Goal: Task Accomplishment & Management: Use online tool/utility

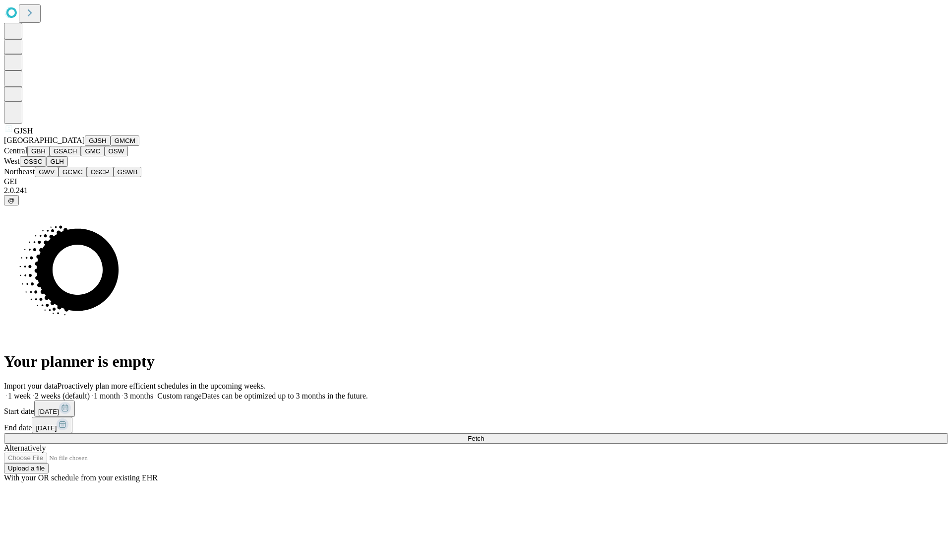
click at [85, 146] on button "GJSH" at bounding box center [98, 140] width 26 height 10
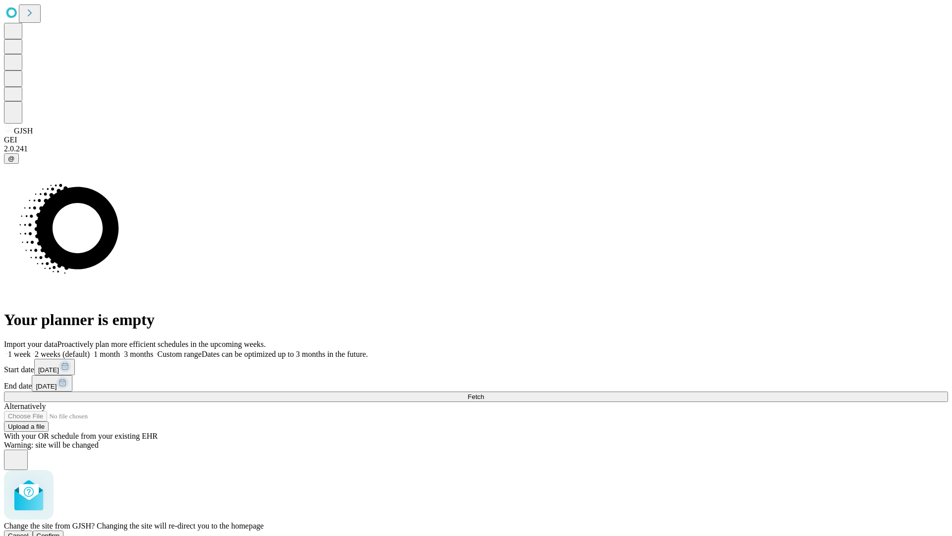
click at [60, 532] on span "Confirm" at bounding box center [48, 535] width 23 height 7
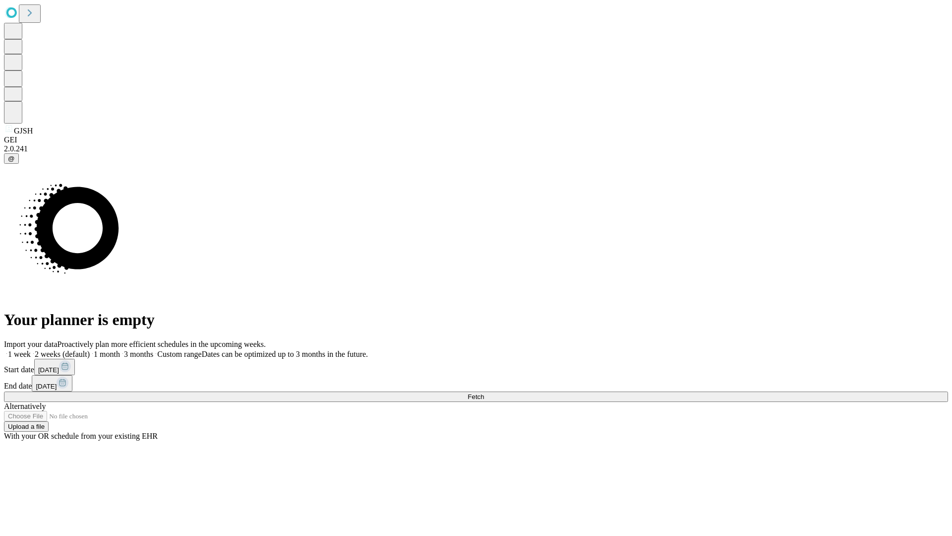
click at [90, 350] on label "2 weeks (default)" at bounding box center [60, 354] width 59 height 8
click at [484, 393] on span "Fetch" at bounding box center [476, 396] width 16 height 7
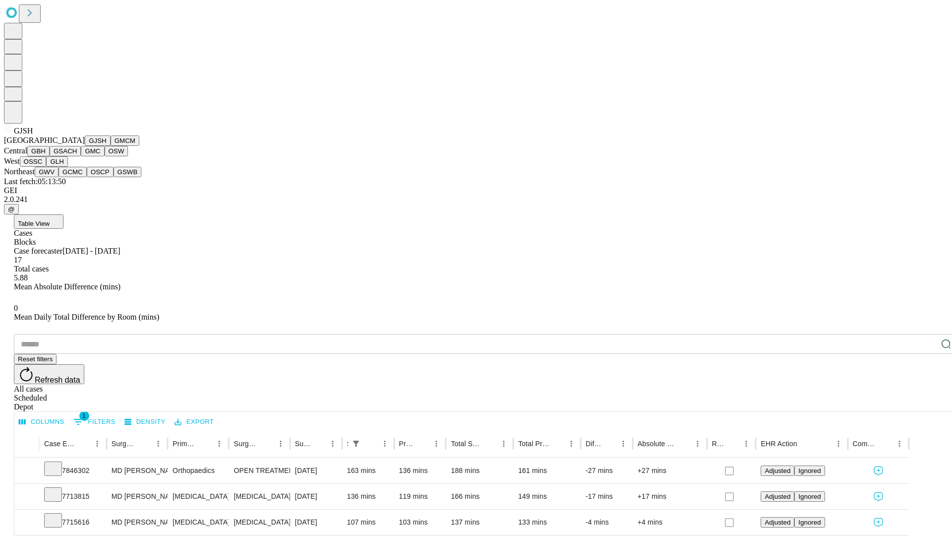
click at [111, 146] on button "GMCM" at bounding box center [125, 140] width 29 height 10
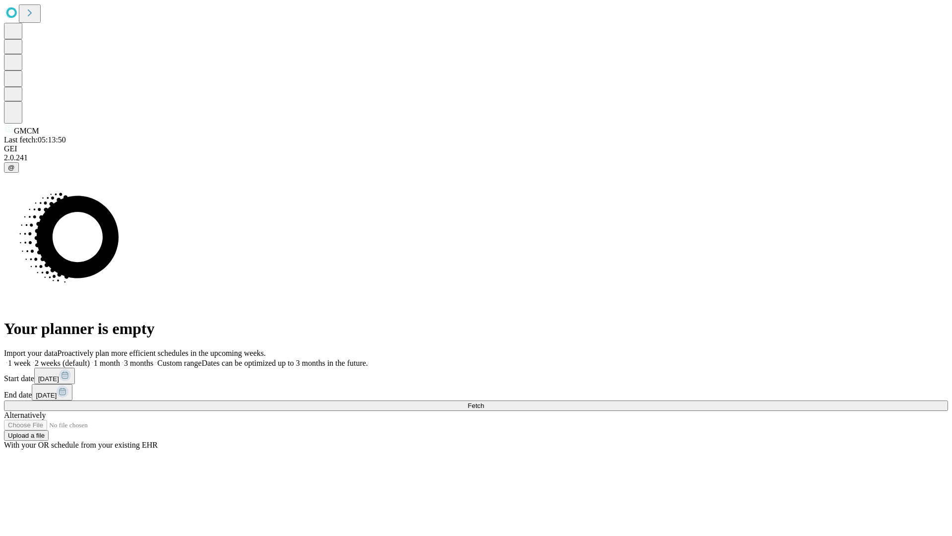
click at [90, 359] on label "2 weeks (default)" at bounding box center [60, 363] width 59 height 8
click at [484, 402] on span "Fetch" at bounding box center [476, 405] width 16 height 7
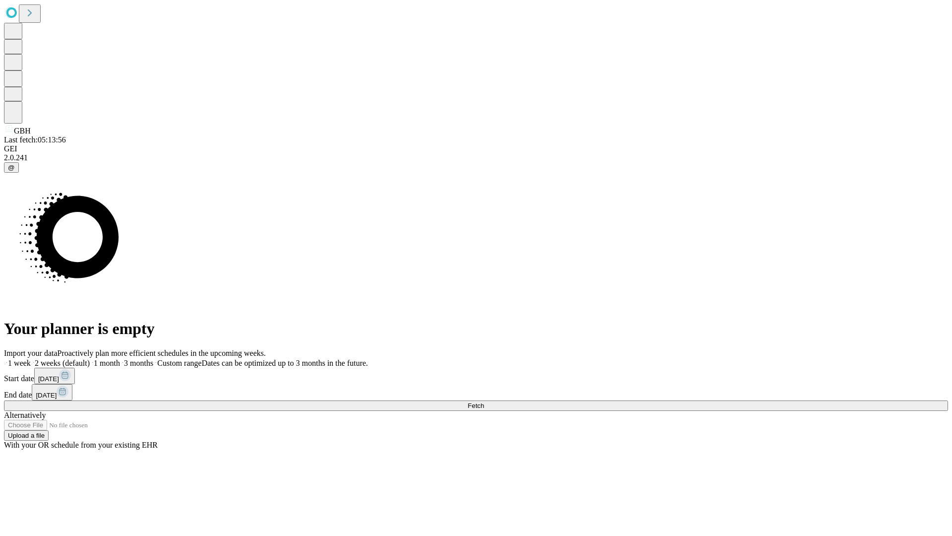
click at [484, 402] on span "Fetch" at bounding box center [476, 405] width 16 height 7
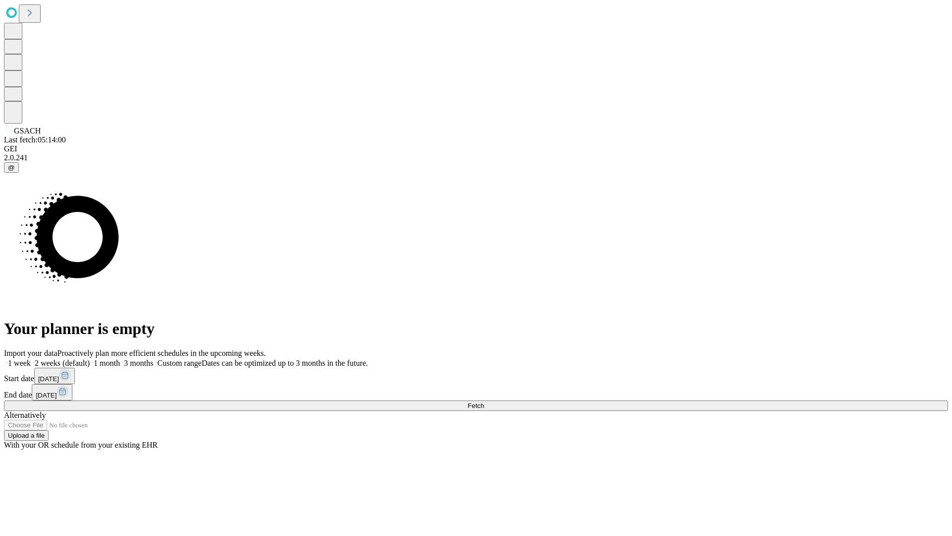
click at [90, 359] on label "2 weeks (default)" at bounding box center [60, 363] width 59 height 8
click at [484, 402] on span "Fetch" at bounding box center [476, 405] width 16 height 7
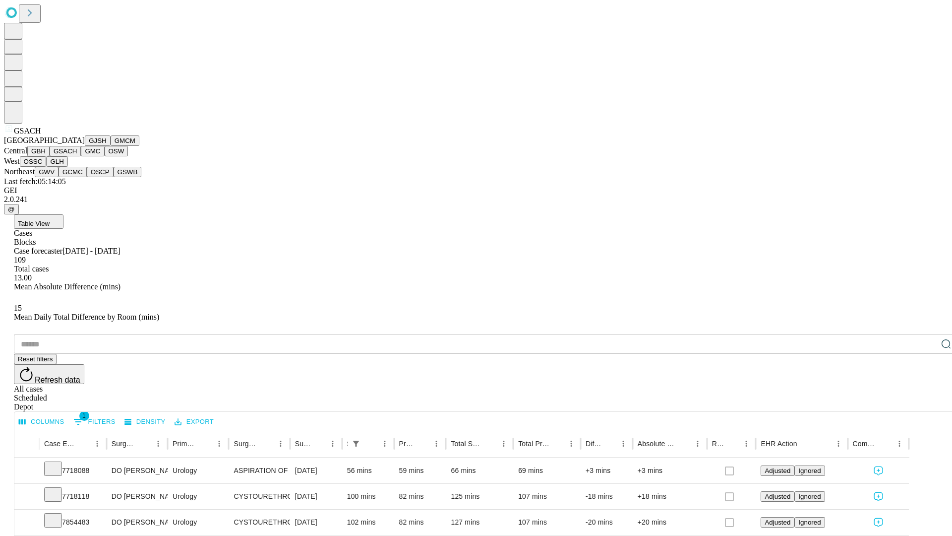
click at [81, 156] on button "GMC" at bounding box center [92, 151] width 23 height 10
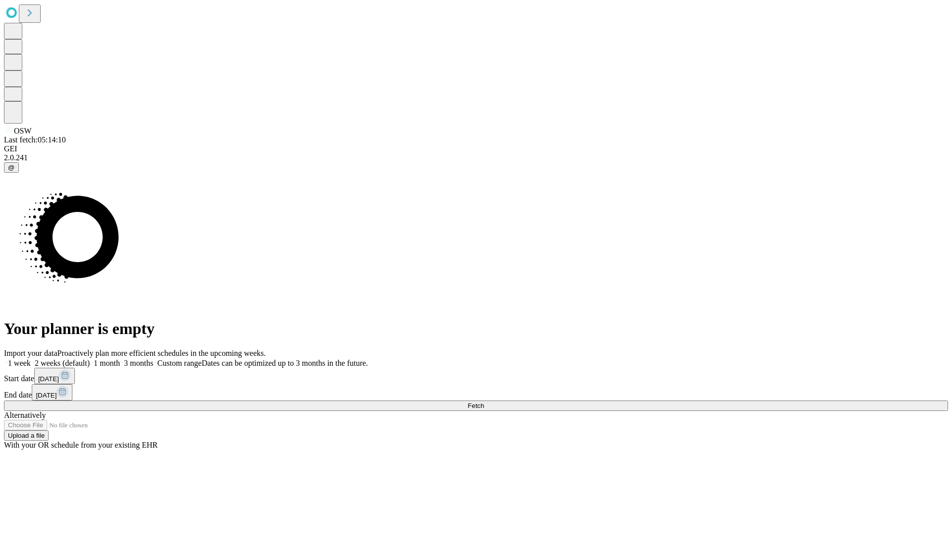
click at [90, 359] on label "2 weeks (default)" at bounding box center [60, 363] width 59 height 8
click at [484, 402] on span "Fetch" at bounding box center [476, 405] width 16 height 7
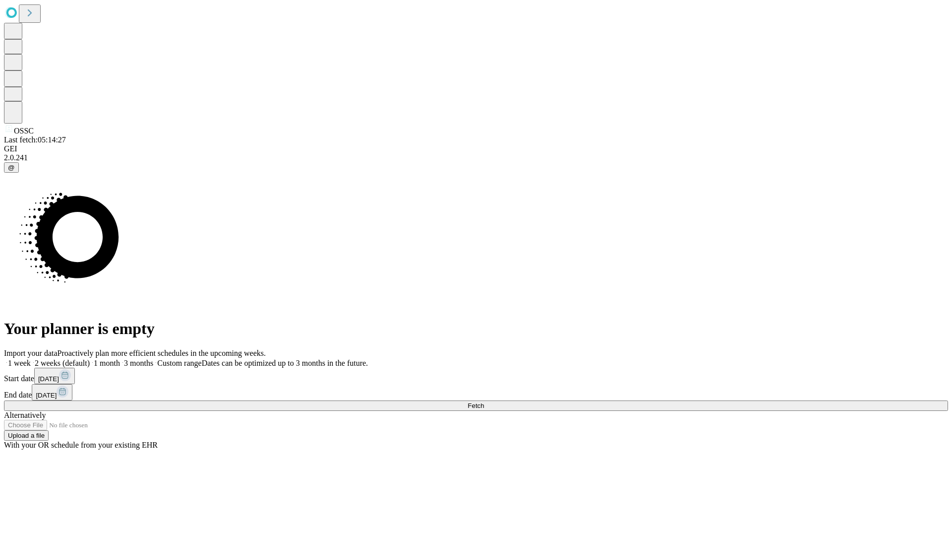
click at [90, 359] on label "2 weeks (default)" at bounding box center [60, 363] width 59 height 8
click at [484, 402] on span "Fetch" at bounding box center [476, 405] width 16 height 7
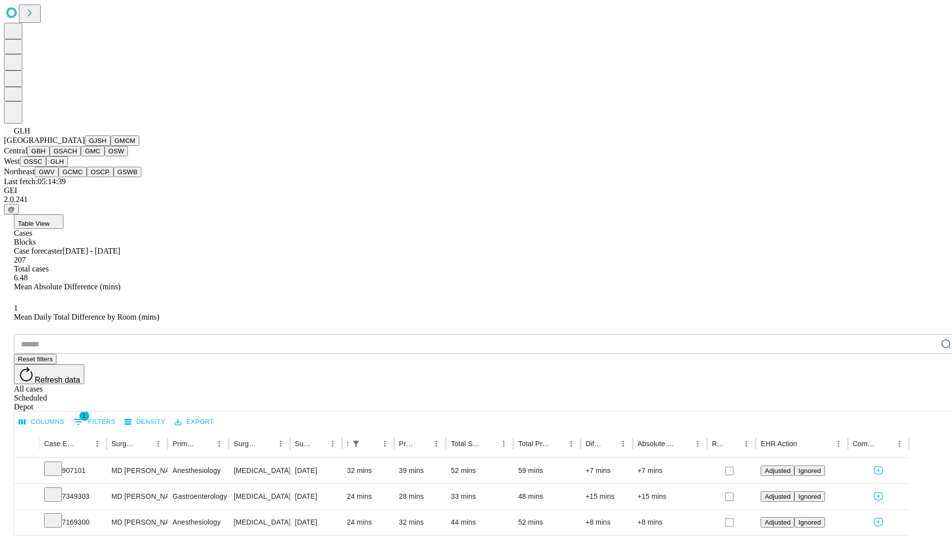
click at [59, 177] on button "GWV" at bounding box center [47, 172] width 24 height 10
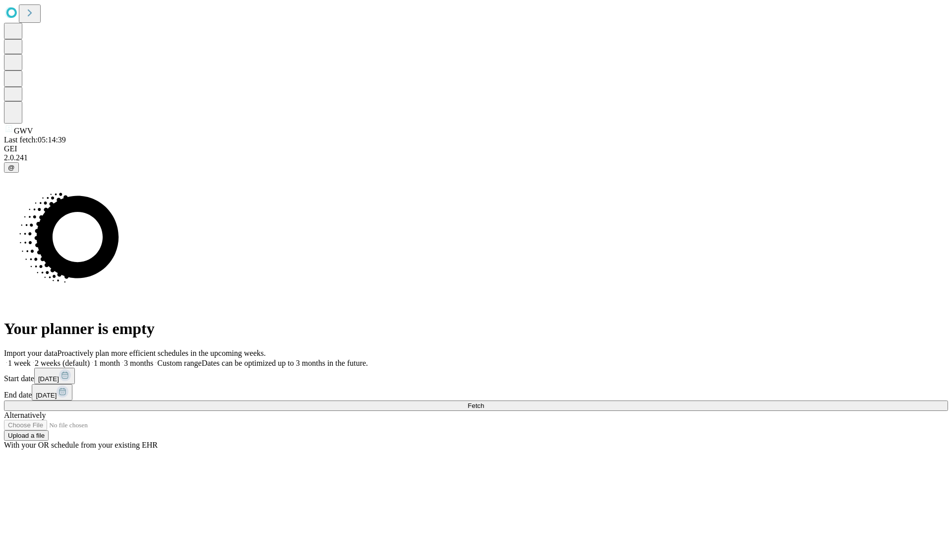
click at [90, 359] on label "2 weeks (default)" at bounding box center [60, 363] width 59 height 8
click at [484, 402] on span "Fetch" at bounding box center [476, 405] width 16 height 7
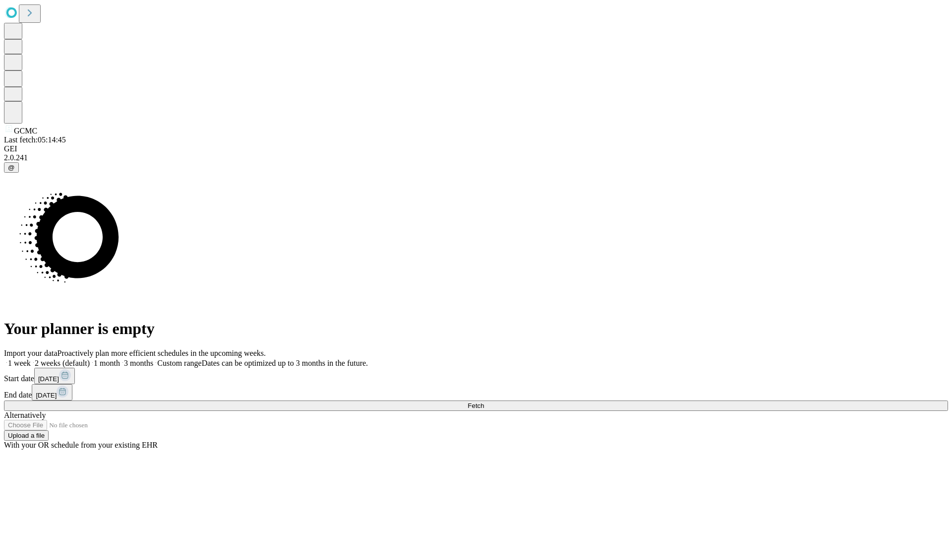
click at [484, 402] on span "Fetch" at bounding box center [476, 405] width 16 height 7
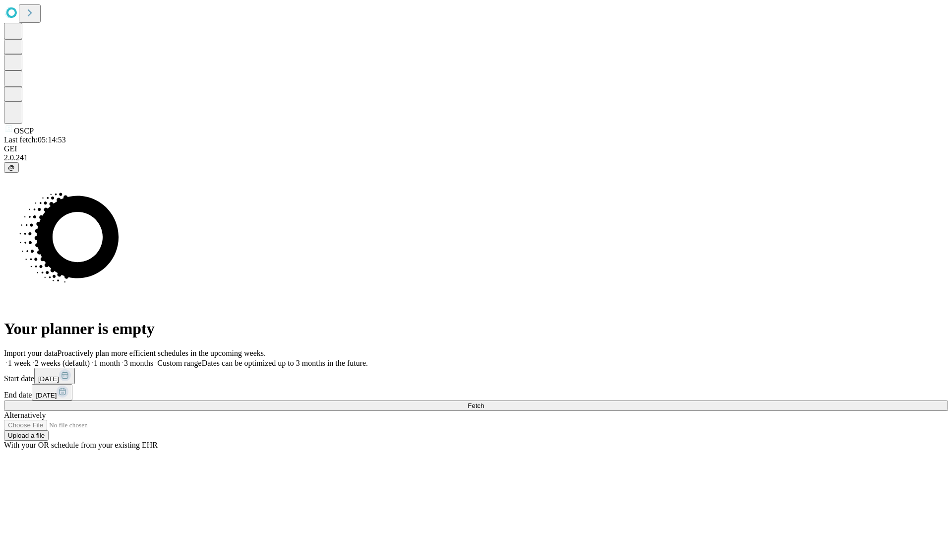
click at [90, 359] on label "2 weeks (default)" at bounding box center [60, 363] width 59 height 8
click at [484, 402] on span "Fetch" at bounding box center [476, 405] width 16 height 7
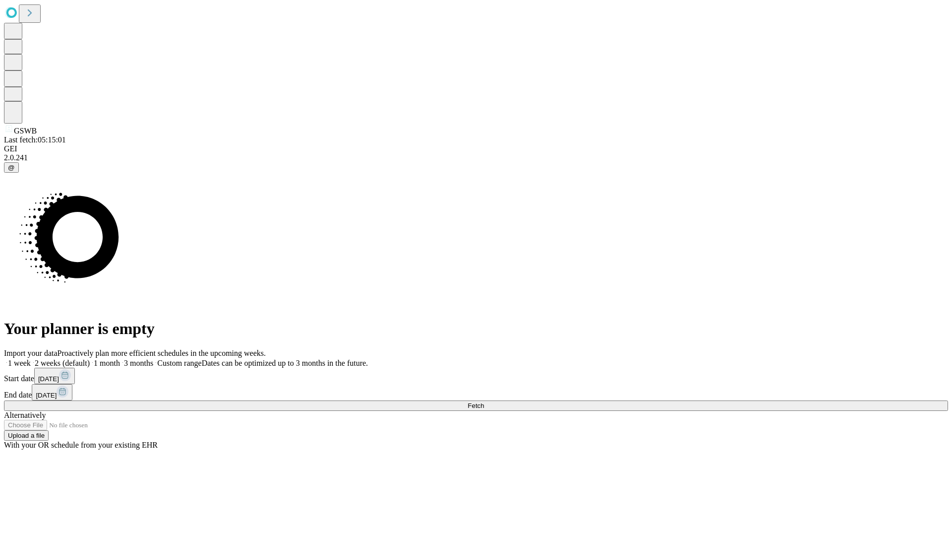
click at [90, 359] on label "2 weeks (default)" at bounding box center [60, 363] width 59 height 8
click at [484, 402] on span "Fetch" at bounding box center [476, 405] width 16 height 7
